Goal: Information Seeking & Learning: Learn about a topic

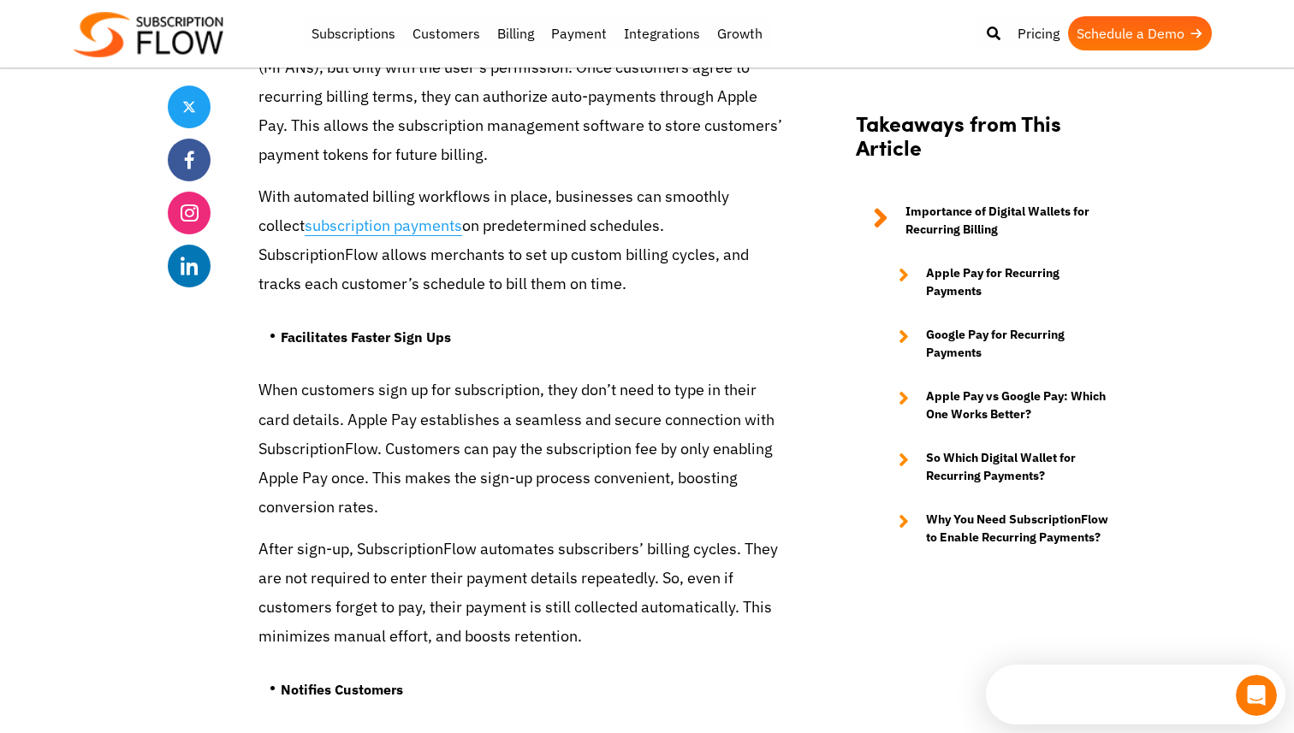
click at [406, 234] on link "subscription payments" at bounding box center [383, 226] width 157 height 21
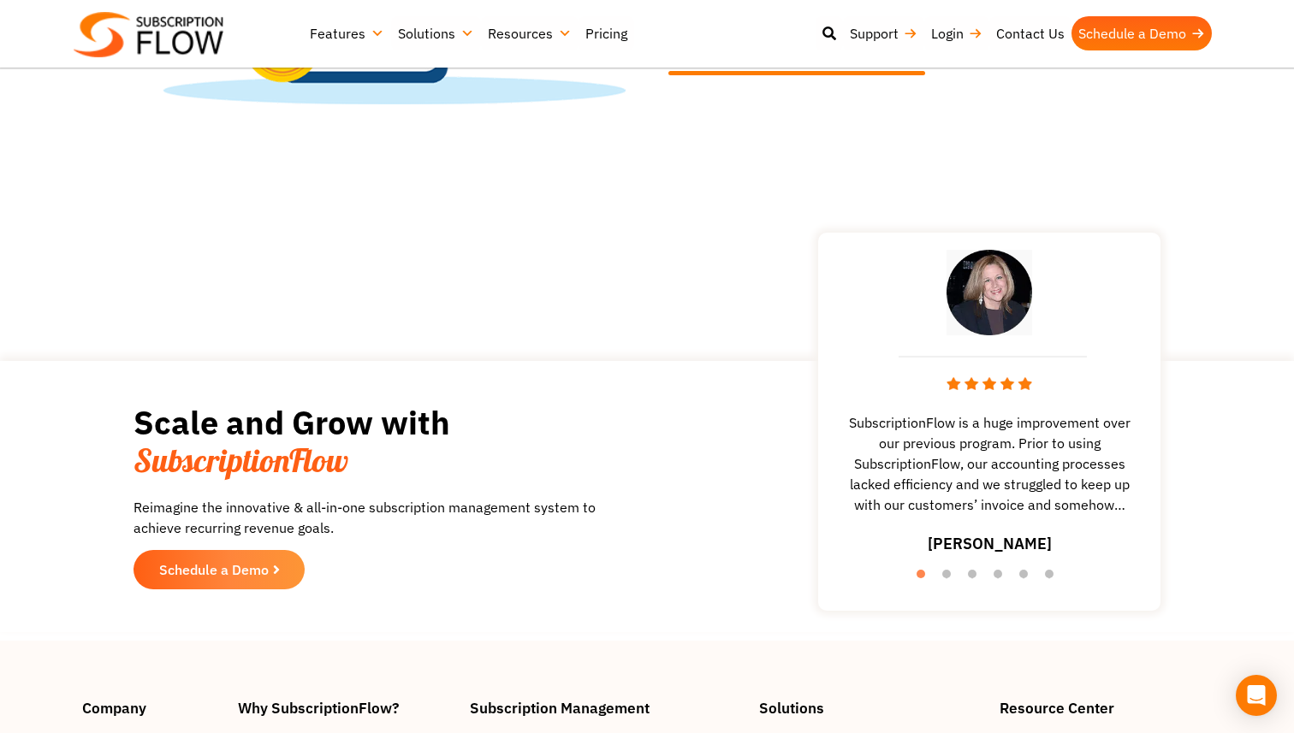
scroll to position [2696, 0]
